Goal: Information Seeking & Learning: Learn about a topic

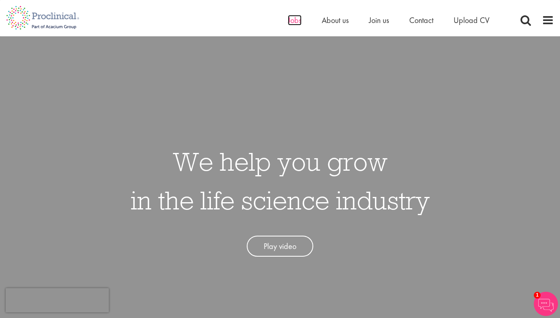
click at [298, 19] on span "Jobs" at bounding box center [295, 20] width 14 height 10
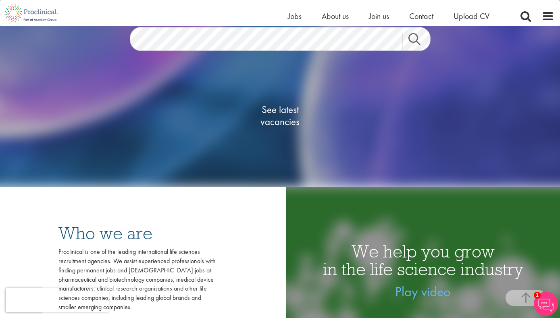
scroll to position [80, 0]
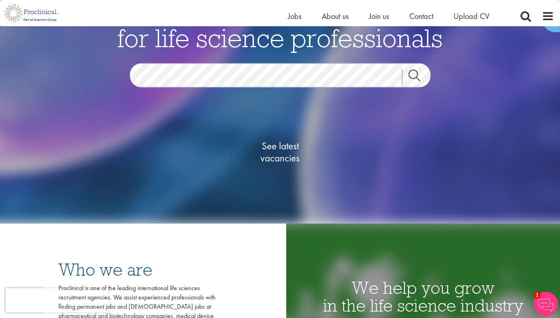
click at [274, 151] on span "See latest vacancies" at bounding box center [280, 152] width 81 height 24
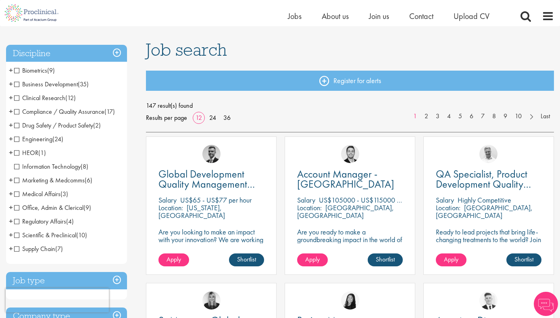
scroll to position [47, 0]
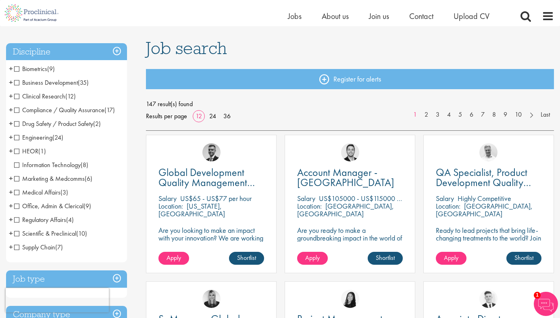
click at [13, 96] on li "Clinical Research (12) - + Clinical Research Associate (CRA) (3) Project/Study …" at bounding box center [66, 97] width 121 height 14
click at [16, 98] on span "Clinical Research" at bounding box center [39, 96] width 51 height 8
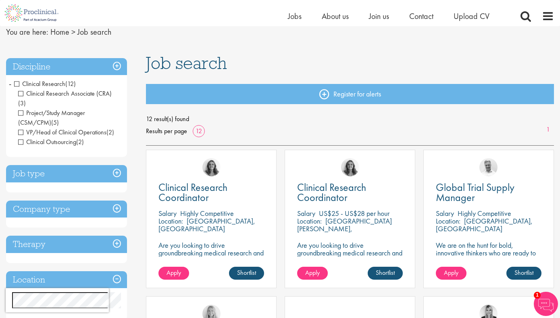
scroll to position [32, 0]
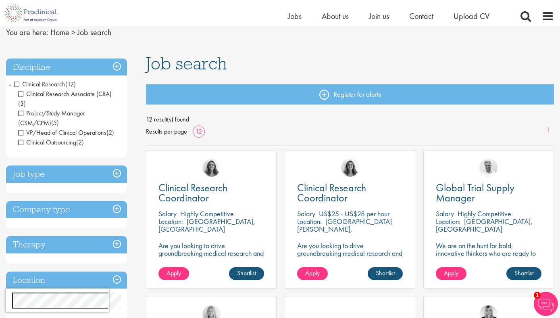
click at [15, 83] on span "Clinical Research" at bounding box center [39, 84] width 51 height 8
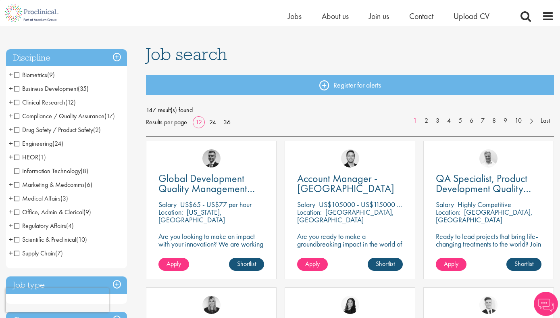
scroll to position [51, 0]
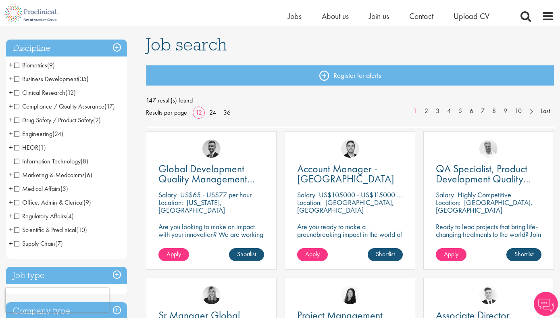
click at [19, 121] on span "Drug Safety / Product Safety" at bounding box center [53, 120] width 79 height 8
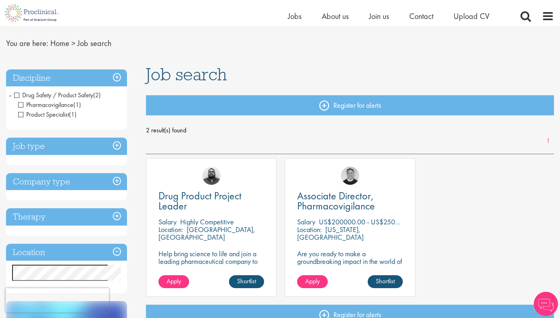
scroll to position [23, 0]
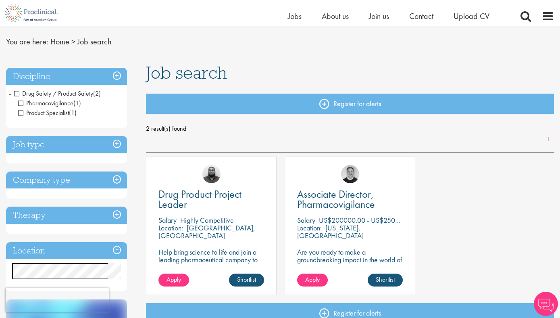
click at [17, 94] on span "Drug Safety / Product Safety" at bounding box center [53, 93] width 79 height 8
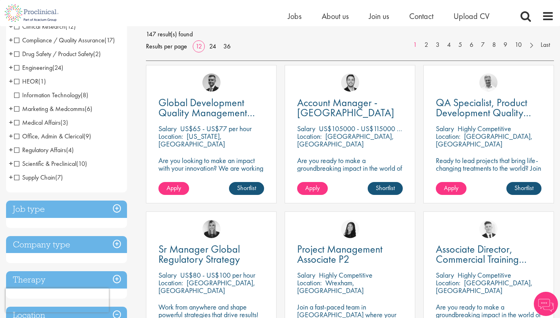
scroll to position [120, 0]
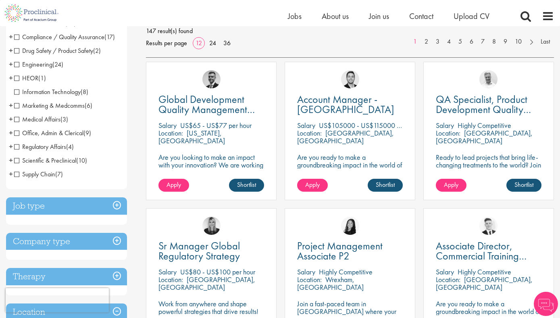
click at [16, 147] on span "Regulatory Affairs" at bounding box center [40, 146] width 52 height 8
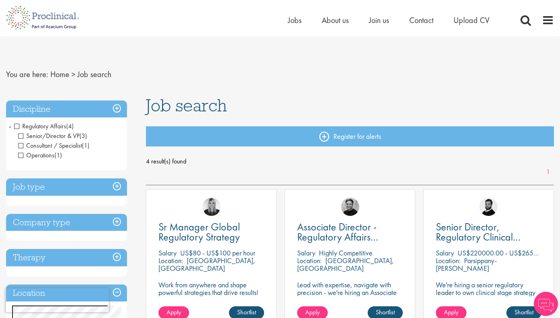
click at [15, 125] on span "Regulatory Affairs" at bounding box center [40, 126] width 52 height 8
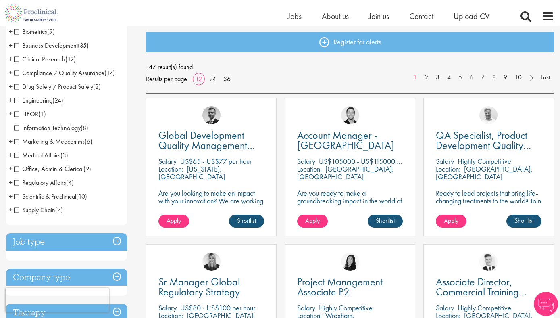
scroll to position [86, 0]
